Goal: Information Seeking & Learning: Learn about a topic

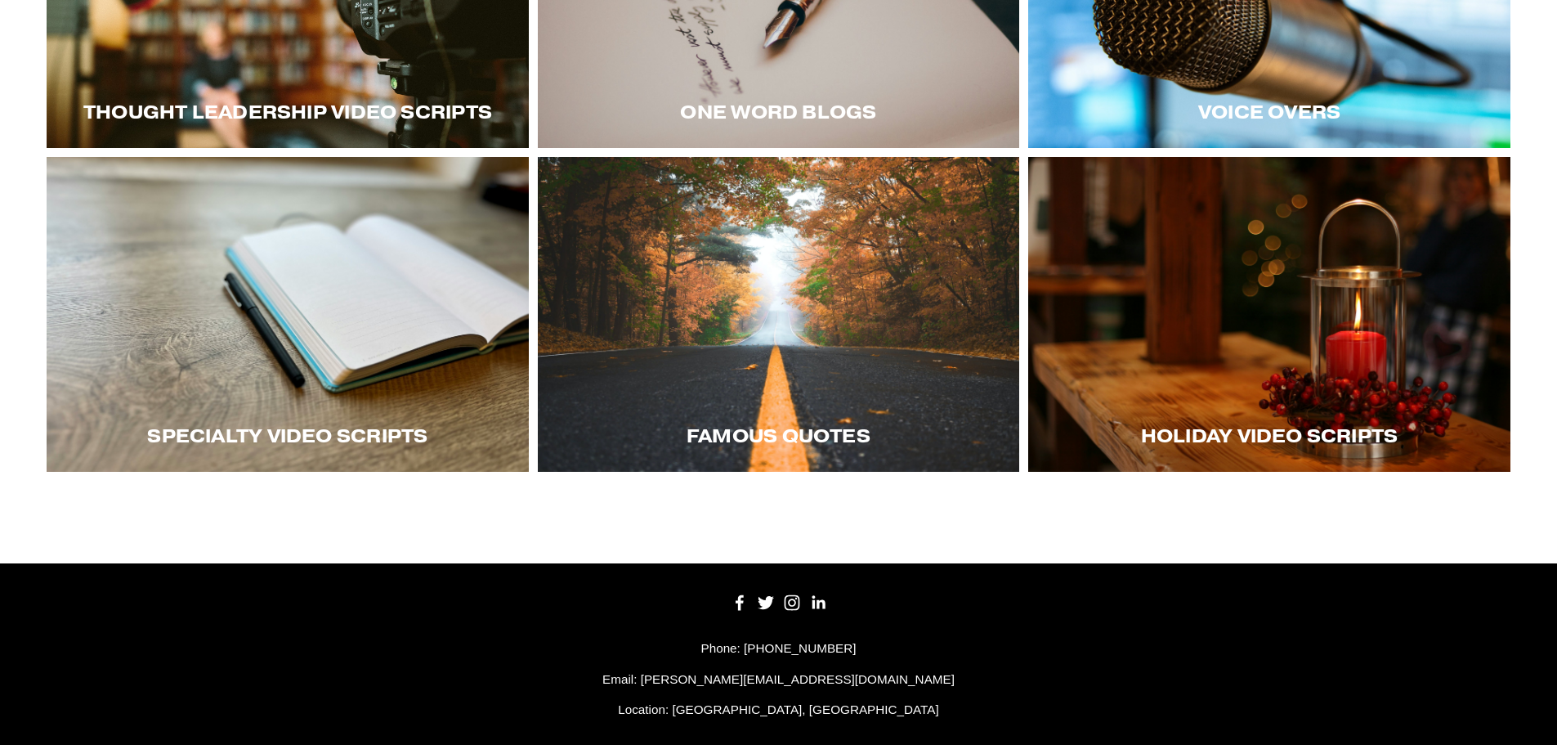
scroll to position [571, 0]
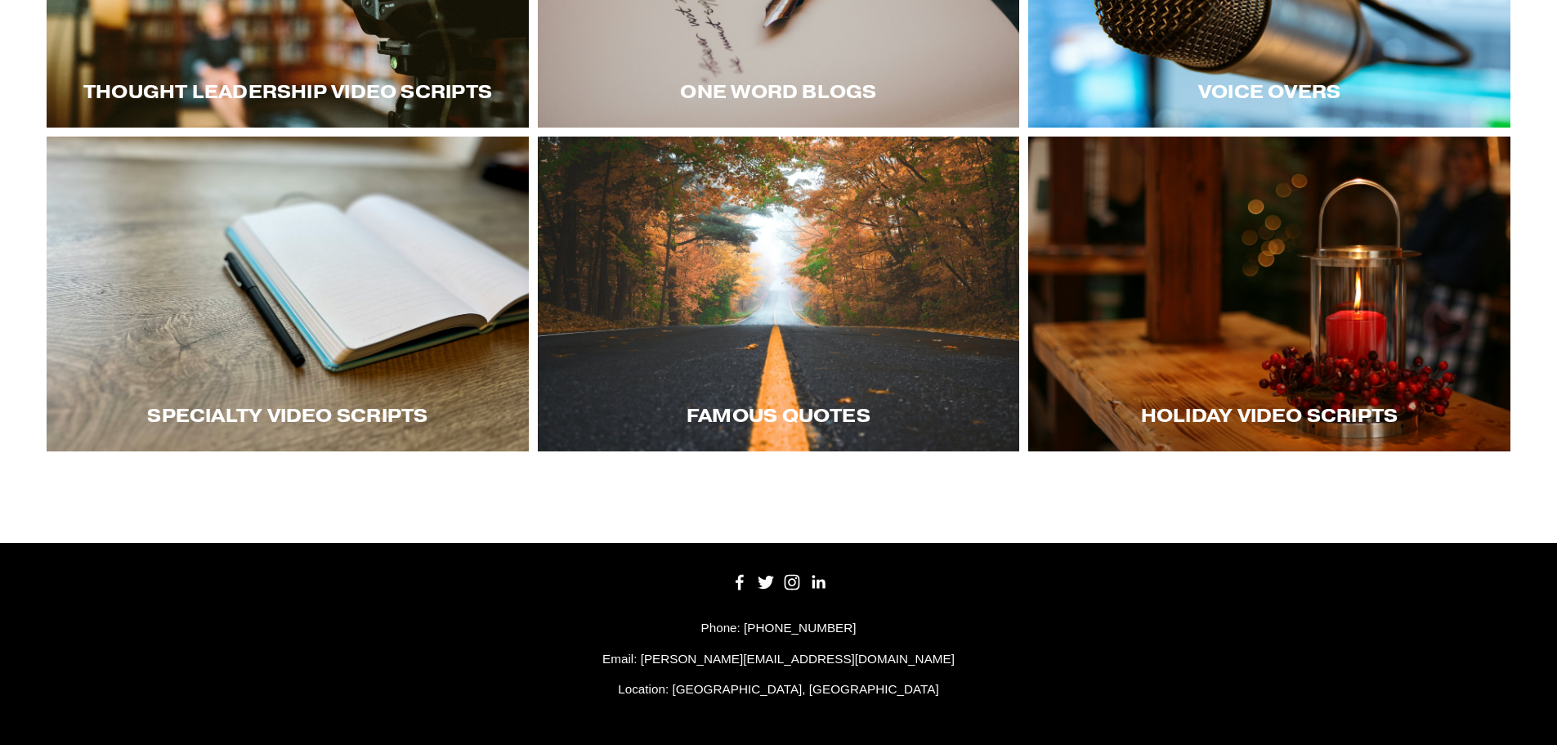
click at [269, 356] on div at bounding box center [288, 294] width 482 height 315
click at [384, 374] on div at bounding box center [288, 294] width 482 height 315
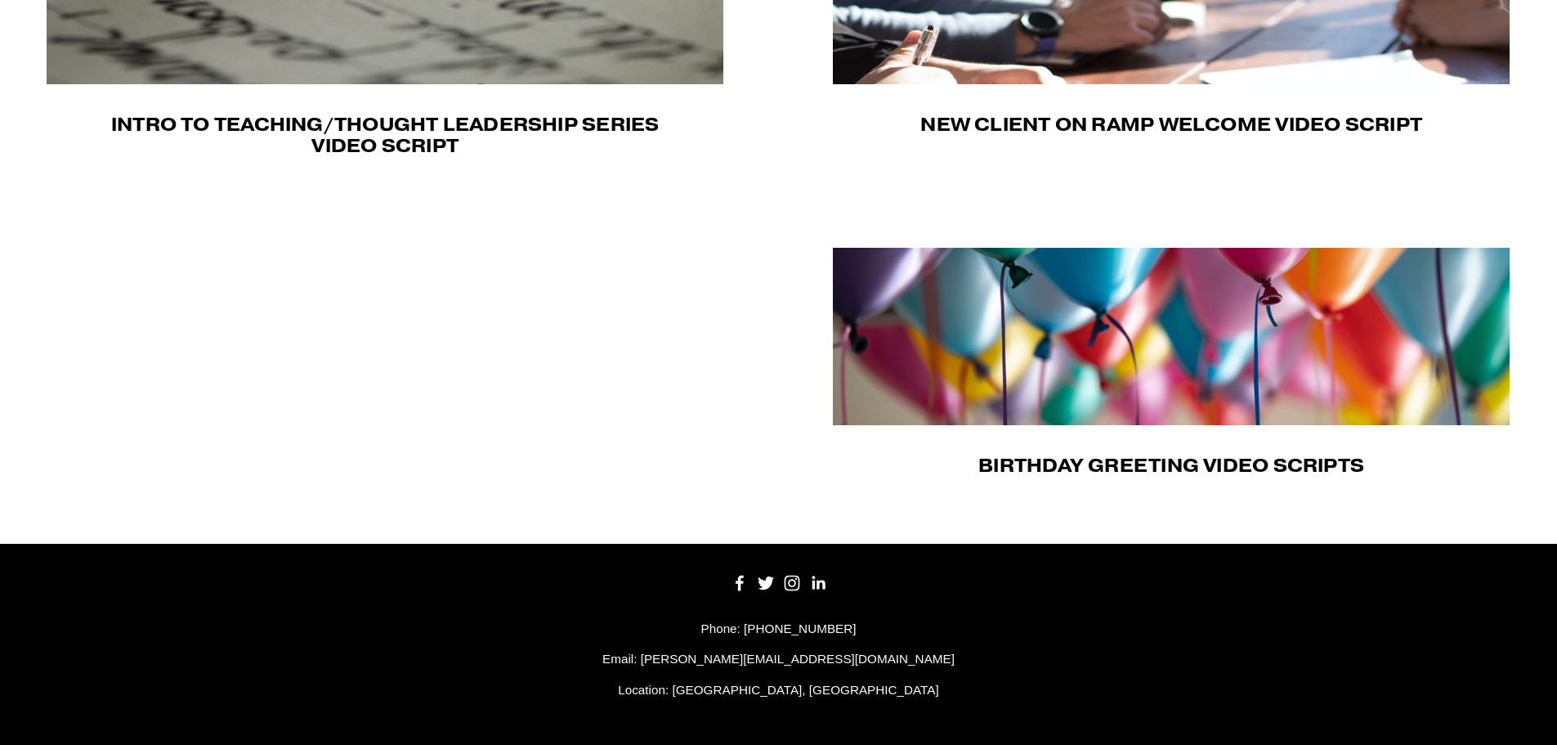
scroll to position [491, 0]
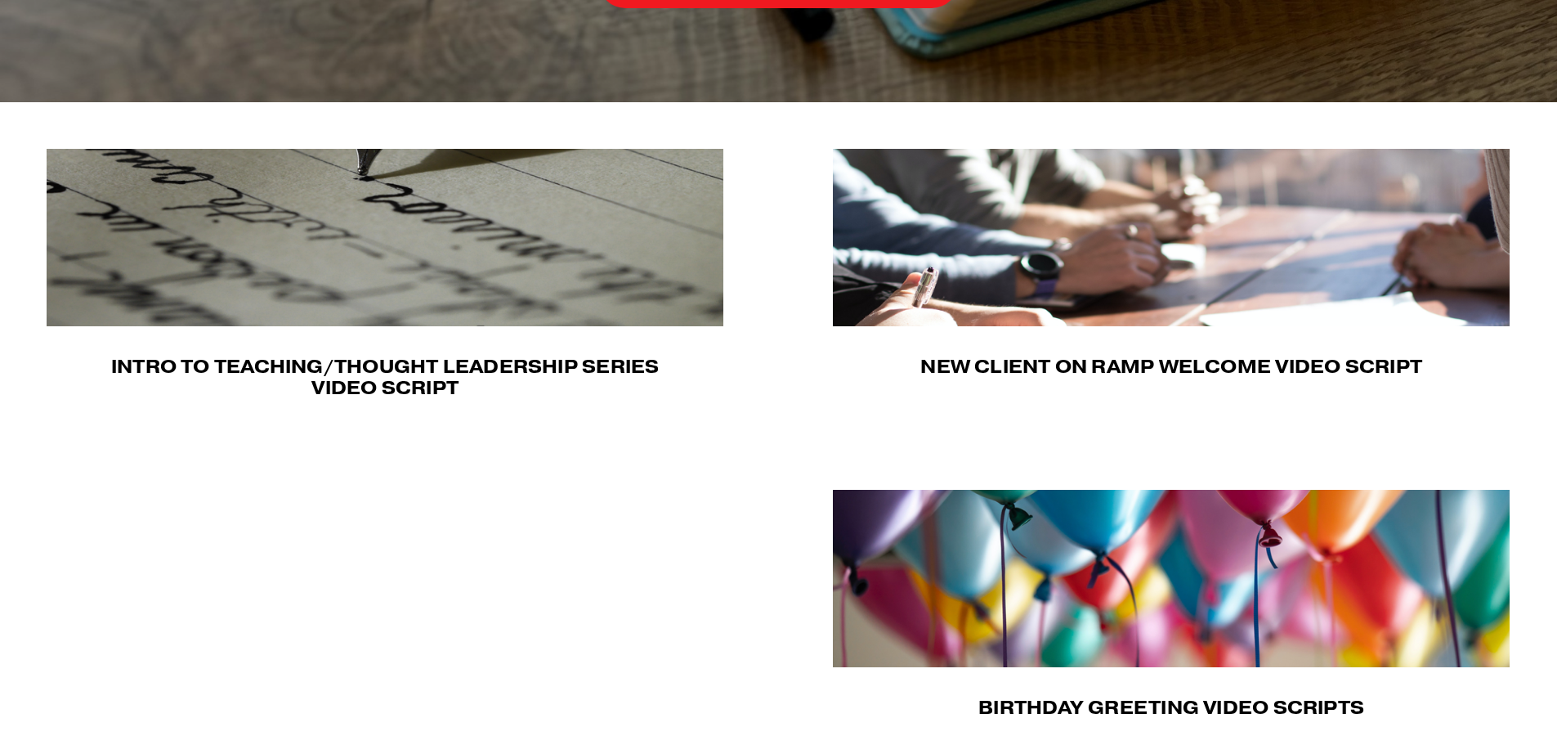
click at [953, 311] on img at bounding box center [1171, 237] width 677 height 177
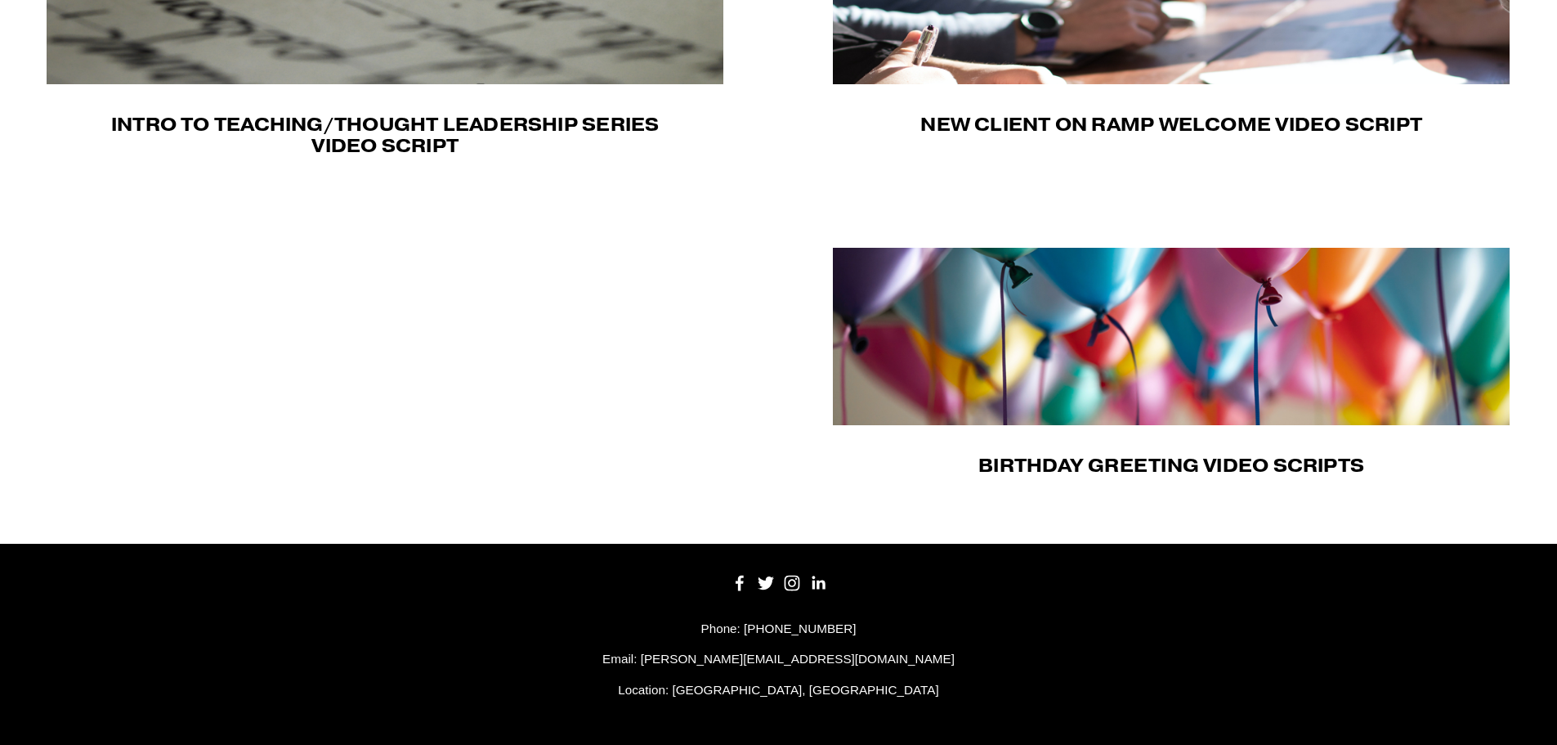
scroll to position [737, 0]
click at [1116, 389] on img at bounding box center [1171, 336] width 677 height 177
